Goal: Use online tool/utility: Use online tool/utility

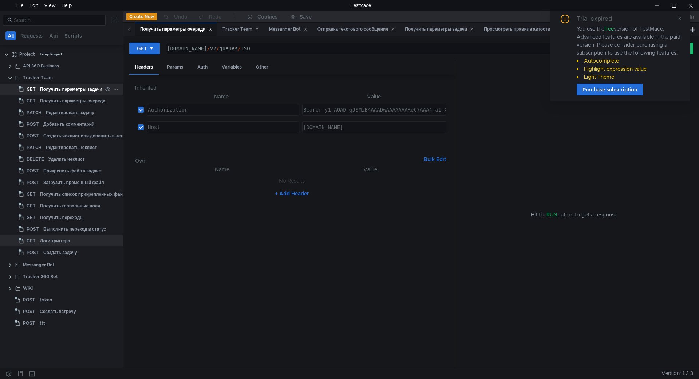
click at [82, 92] on div "Получить параметры задачи" at bounding box center [71, 89] width 62 height 11
click at [677, 18] on div "Trial expired You use the free version of TestMace. Advanced features are avail…" at bounding box center [620, 55] width 122 height 81
click at [679, 18] on icon at bounding box center [679, 18] width 5 height 5
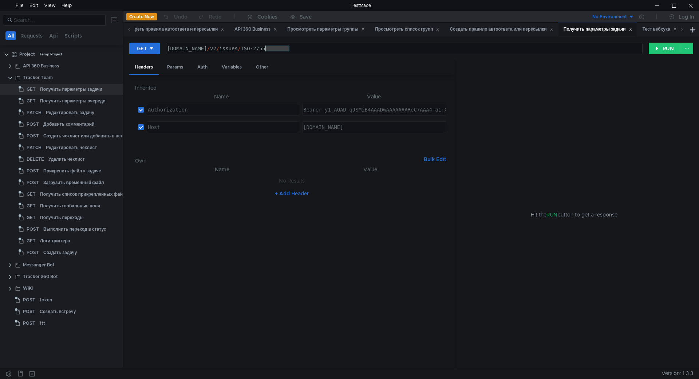
drag, startPoint x: 315, startPoint y: 46, endPoint x: 265, endPoint y: 47, distance: 50.2
click at [265, 47] on div "[DOMAIN_NAME] / v2 / issues / TSO-2755" at bounding box center [404, 53] width 476 height 17
paste textarea "969"
type textarea "[DOMAIN_NAME][URL]"
click at [661, 48] on button "RUN" at bounding box center [665, 49] width 32 height 12
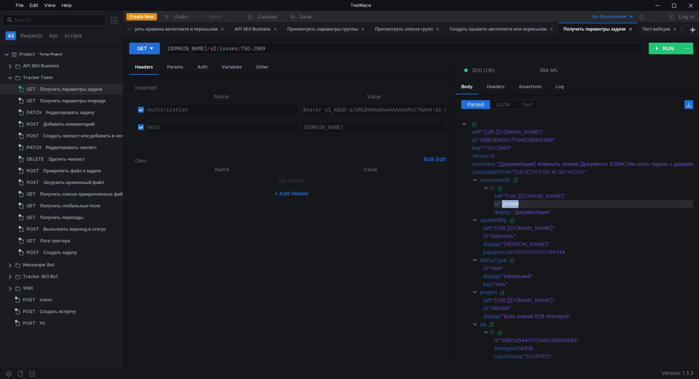
drag, startPoint x: 519, startPoint y: 203, endPoint x: 503, endPoint y: 204, distance: 16.0
click at [503, 204] on div ""201168"" at bounding box center [652, 204] width 304 height 8
copy div "201168"
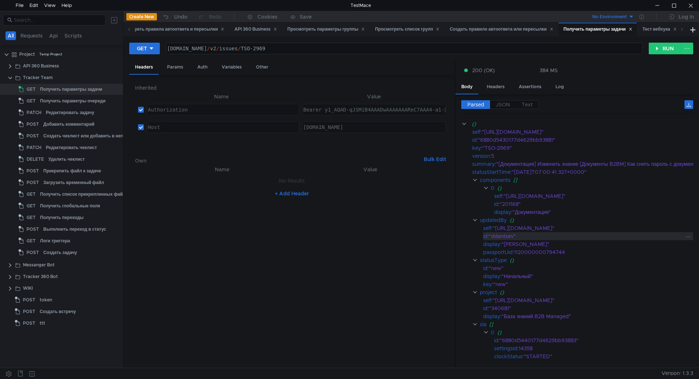
click at [562, 239] on div ""ddantsev"" at bounding box center [646, 236] width 314 height 8
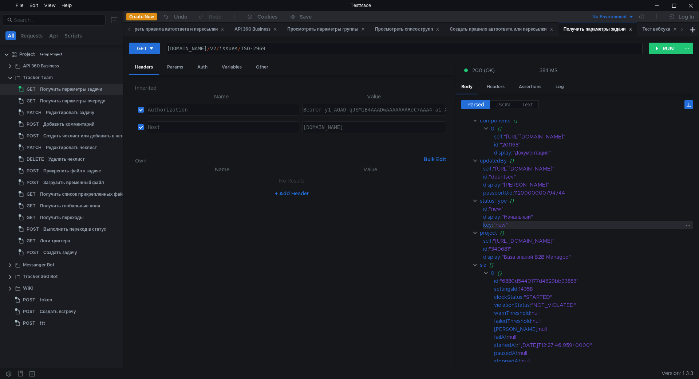
click at [554, 225] on div ""new"" at bounding box center [648, 225] width 310 height 8
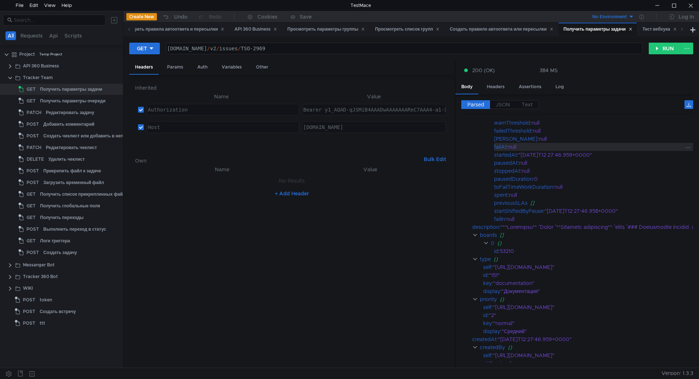
scroll to position [425, 0]
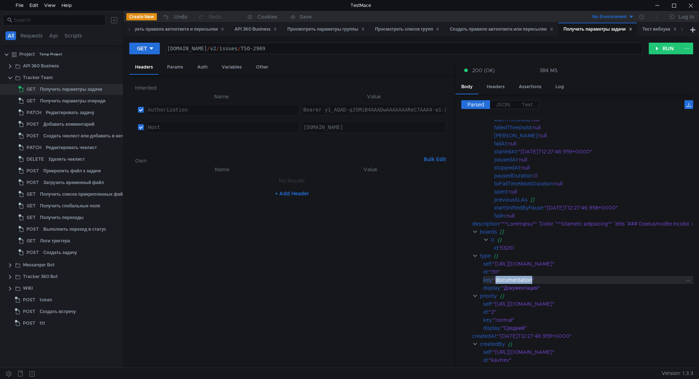
drag, startPoint x: 532, startPoint y: 280, endPoint x: 497, endPoint y: 280, distance: 34.9
copy div "documentation"
click at [695, 8] on div at bounding box center [690, 5] width 17 height 11
